Goal: Information Seeking & Learning: Learn about a topic

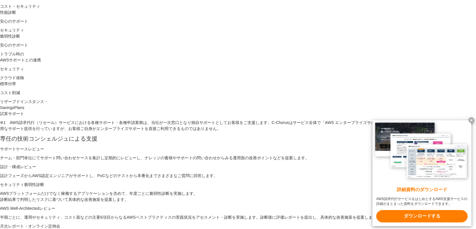
scroll to position [219, 0]
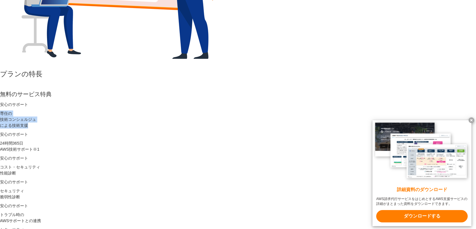
drag, startPoint x: 136, startPoint y: 94, endPoint x: 96, endPoint y: 79, distance: 42.8
click at [96, 110] on p "専任の 技術コンシェルジュ による技術支援" at bounding box center [238, 119] width 476 height 18
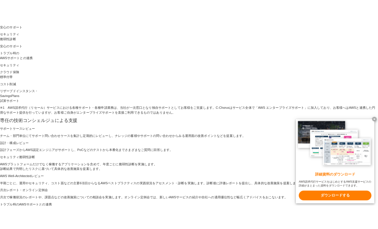
scroll to position [396, 0]
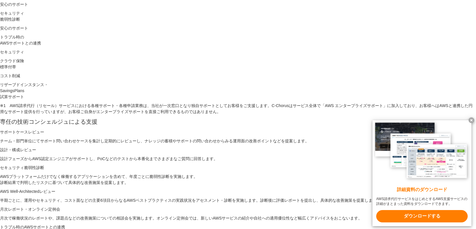
drag, startPoint x: 245, startPoint y: 156, endPoint x: 95, endPoint y: 45, distance: 186.5
click at [95, 45] on section "プランの特長 無料のサービス特典 安心のサポート 専任の 技術コンシェルジュ による技術支援 安心のサポート 24時間365日 AWS技術サポート ※1 安心…" at bounding box center [238, 122] width 476 height 461
drag, startPoint x: 94, startPoint y: 45, endPoint x: 354, endPoint y: 146, distance: 279.2
click at [354, 147] on section "プランの特長 無料のサービス特典 安心のサポート 専任の 技術コンシェルジュ による技術支援 安心のサポート 24時間365日 AWS技術サポート ※1 安心…" at bounding box center [238, 122] width 476 height 461
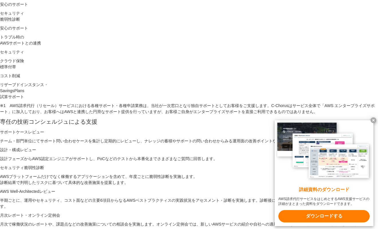
click at [158, 221] on p "月次で稼働状況のレポートや、課題点などの改善施策についての相談会を実施します。オンライン定例会では、新しいAWSサービスの紹介や自社への適用優位性など幅広くア…" at bounding box center [189, 224] width 378 height 6
drag, startPoint x: 57, startPoint y: 52, endPoint x: 113, endPoint y: 53, distance: 55.9
click at [113, 129] on p "サポートケースレビュー" at bounding box center [189, 132] width 378 height 6
copy p "サポートケースレビュー"
click at [154, 147] on li "設計・構成レビュー 設計フェーズからAWS認定エンジニアがサポートし、PoCなどのテストから本番化までさまざまなご質問に回答します。" at bounding box center [189, 154] width 378 height 15
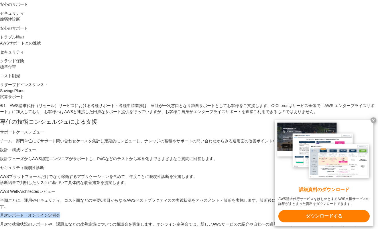
drag, startPoint x: 150, startPoint y: 115, endPoint x: 225, endPoint y: 118, distance: 74.9
click at [225, 212] on p "月次レポート・オンライン定例会" at bounding box center [189, 215] width 378 height 6
copy p "月次レポート・オンライン定例会"
click at [204, 129] on ul "サポートケースレビュー チーム・部門単位にてサポート問い合わせケースを集計し定期的にレビューし、ナレッジの蓄積やサポートの問い合わせからみる運用面の改善ポイン…" at bounding box center [189, 187] width 378 height 116
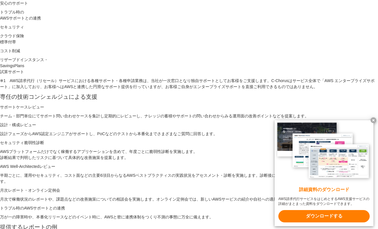
scroll to position [424, 0]
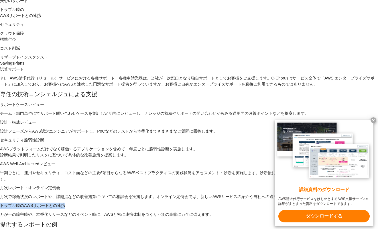
drag, startPoint x: 252, startPoint y: 89, endPoint x: 334, endPoint y: 89, distance: 82.0
click at [334, 202] on p "トラブル時のAWSサポートとの連携" at bounding box center [189, 205] width 378 height 6
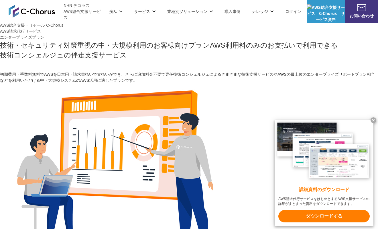
scroll to position [0, 0]
